Goal: Transaction & Acquisition: Purchase product/service

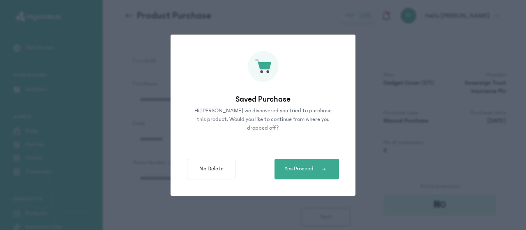
click at [311, 172] on span "Yes Proceed" at bounding box center [298, 168] width 29 height 9
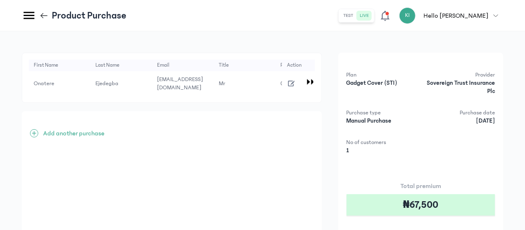
click at [296, 88] on icon "button" at bounding box center [291, 83] width 9 height 9
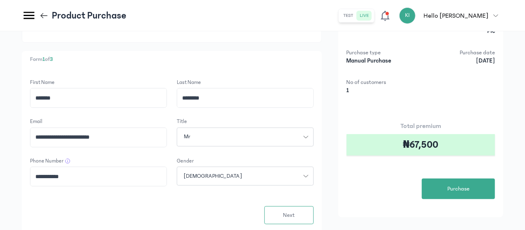
scroll to position [62, 0]
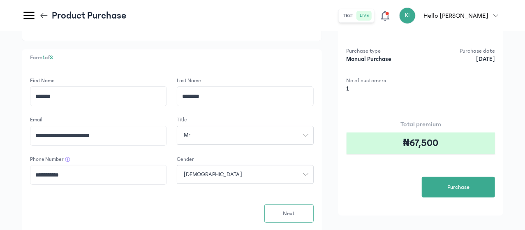
drag, startPoint x: 164, startPoint y: 106, endPoint x: 130, endPoint y: 106, distance: 34.5
click at [130, 106] on div "**********" at bounding box center [172, 154] width 300 height 211
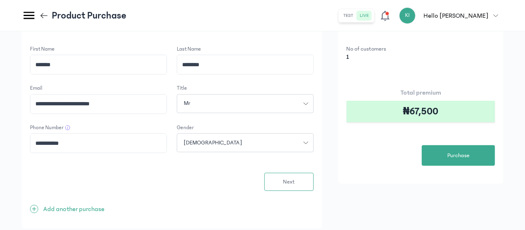
scroll to position [94, 0]
click at [295, 186] on span "Next" at bounding box center [289, 181] width 12 height 9
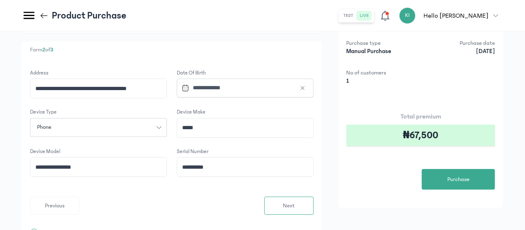
scroll to position [70, 0]
click at [302, 192] on form "**********" at bounding box center [172, 142] width 284 height 146
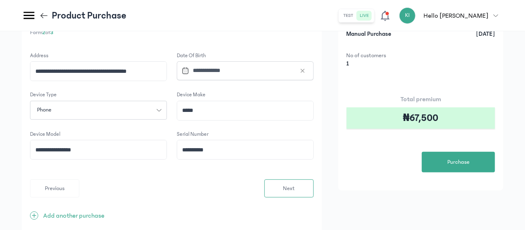
scroll to position [87, 0]
click at [295, 192] on span "Next" at bounding box center [289, 188] width 12 height 9
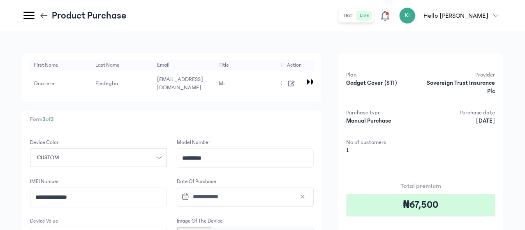
scroll to position [127, 0]
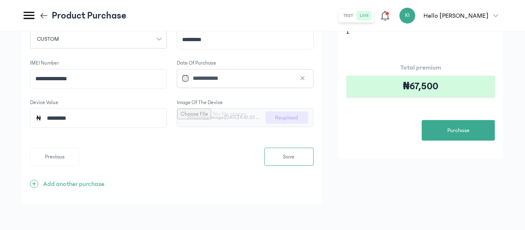
click at [295, 158] on span "Save" at bounding box center [289, 156] width 12 height 9
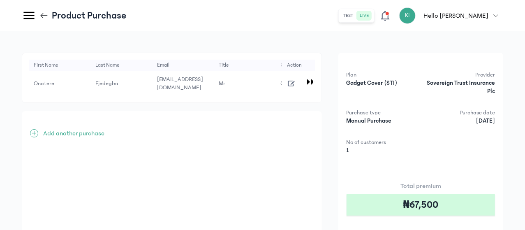
scroll to position [81, 0]
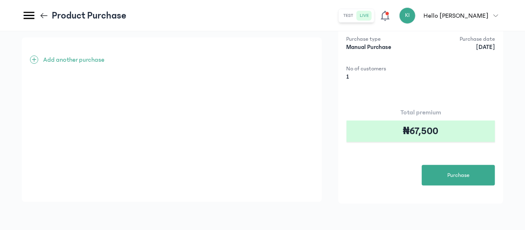
click at [452, 171] on span "Purchase" at bounding box center [458, 175] width 22 height 9
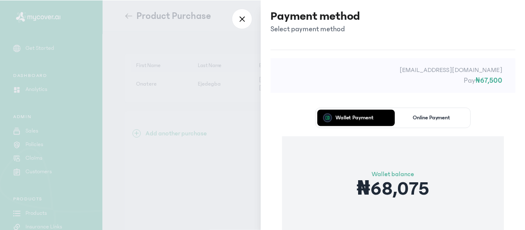
scroll to position [66, 0]
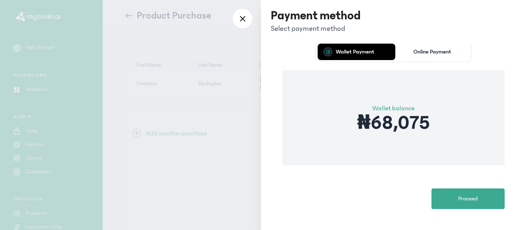
click at [469, 194] on span "Proceed" at bounding box center [468, 198] width 20 height 9
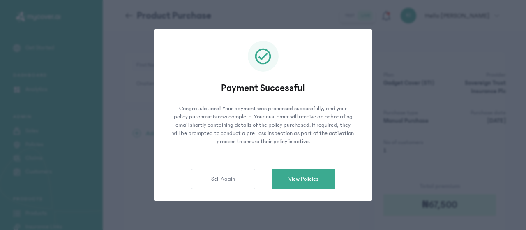
click at [296, 176] on span "View Policies" at bounding box center [304, 179] width 30 height 9
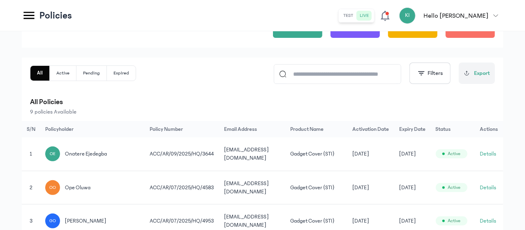
scroll to position [0, 66]
click at [492, 154] on button "Details" at bounding box center [488, 154] width 16 height 8
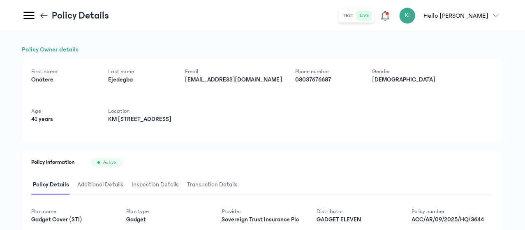
click at [48, 15] on icon at bounding box center [43, 15] width 9 height 9
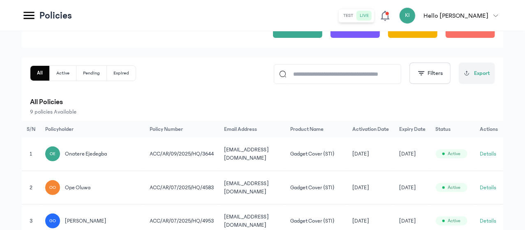
scroll to position [0, 66]
click at [484, 182] on td "Details" at bounding box center [489, 188] width 28 height 34
click at [487, 188] on button "Details" at bounding box center [488, 187] width 16 height 8
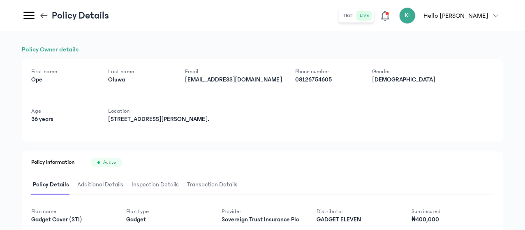
click at [48, 14] on icon at bounding box center [43, 15] width 9 height 9
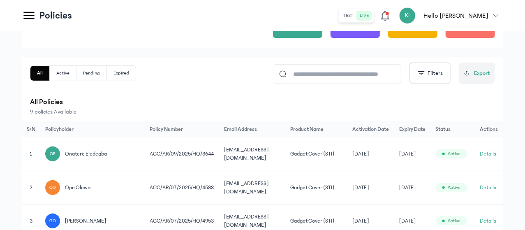
scroll to position [0, 66]
click at [492, 153] on button "Details" at bounding box center [488, 154] width 16 height 8
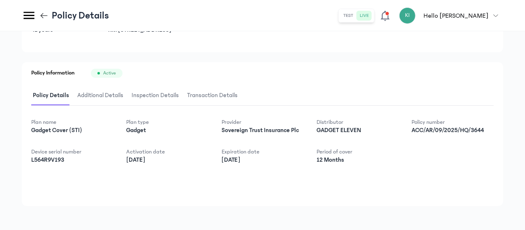
scroll to position [91, 0]
